Goal: Information Seeking & Learning: Learn about a topic

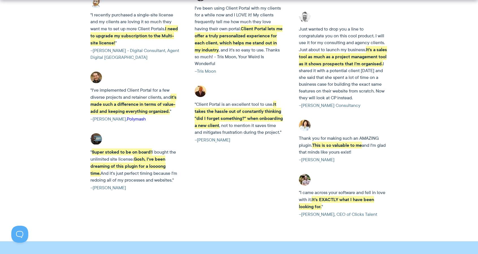
scroll to position [1405, 0]
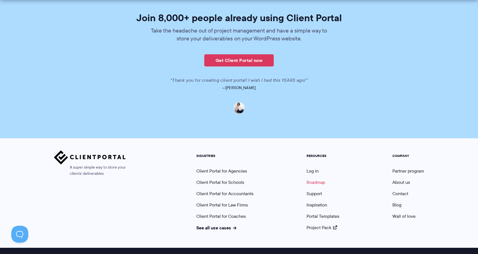
click at [314, 179] on link "Roadmap" at bounding box center [316, 182] width 19 height 7
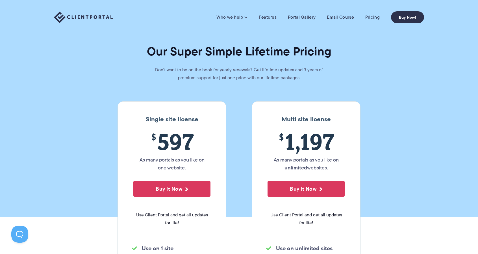
click at [271, 16] on link "Features" at bounding box center [268, 17] width 18 height 6
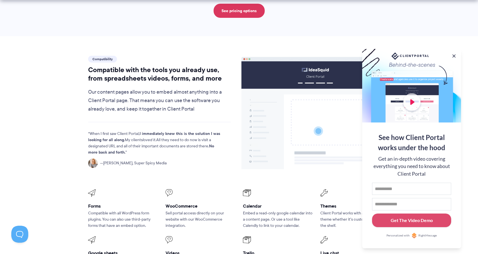
scroll to position [625, 0]
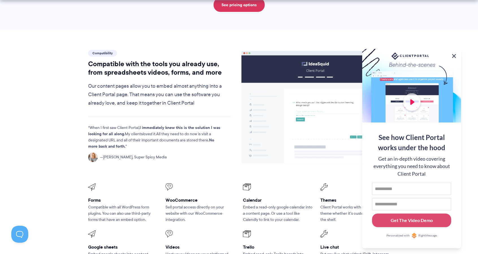
click at [454, 56] on button at bounding box center [454, 56] width 7 height 7
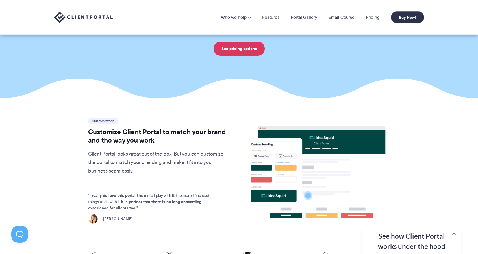
scroll to position [0, 0]
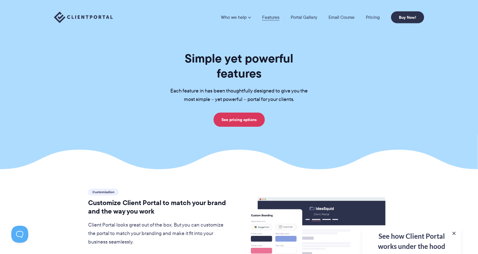
click at [275, 16] on link "Features" at bounding box center [270, 17] width 17 height 5
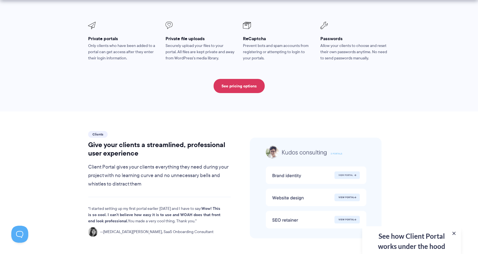
scroll to position [1077, 0]
